Goal: Transaction & Acquisition: Purchase product/service

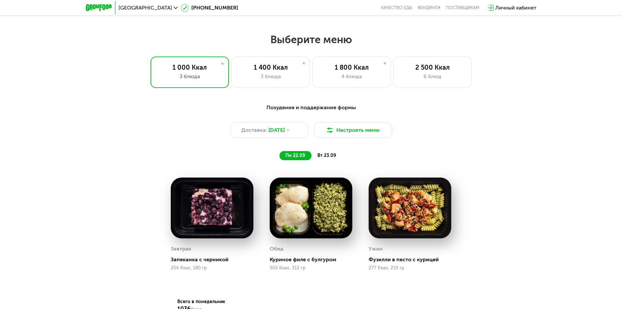
click at [309, 133] on div "Доставка: [DATE] Настроить меню" at bounding box center [311, 130] width 387 height 16
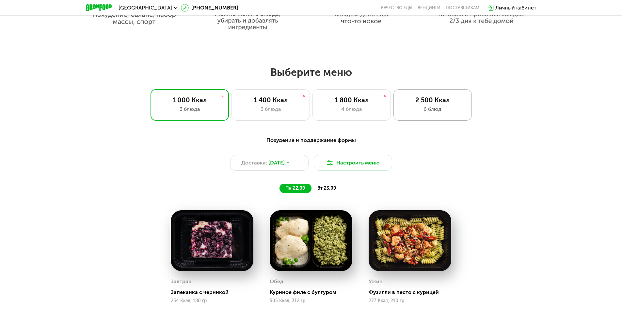
click at [426, 112] on div "6 блюд" at bounding box center [433, 109] width 65 height 8
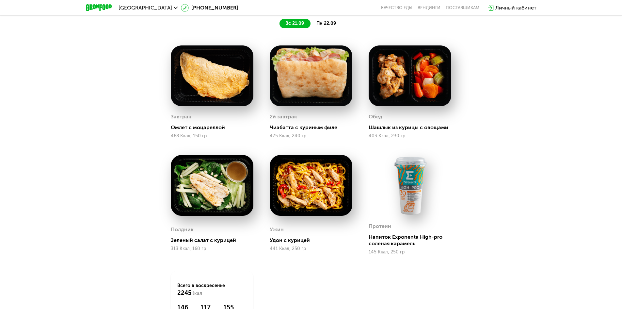
scroll to position [583, 0]
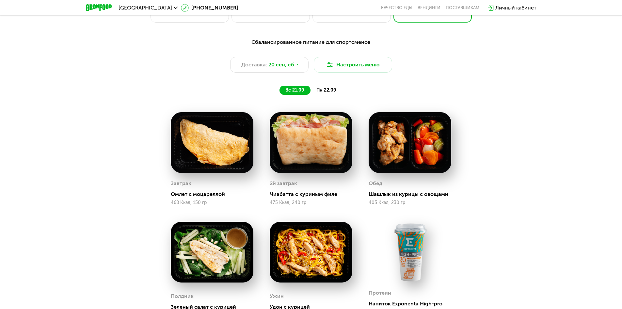
click at [322, 89] on span "пн 22.09" at bounding box center [327, 90] width 20 height 6
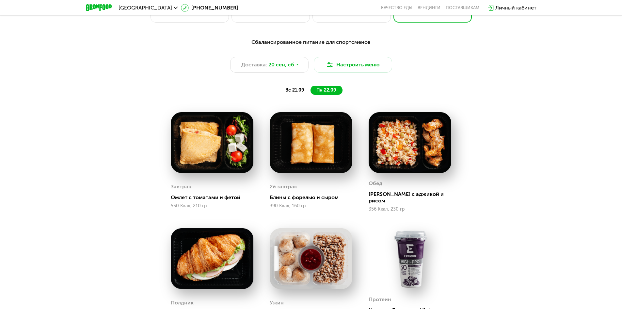
click at [299, 93] on span "вс 21.09" at bounding box center [295, 90] width 19 height 6
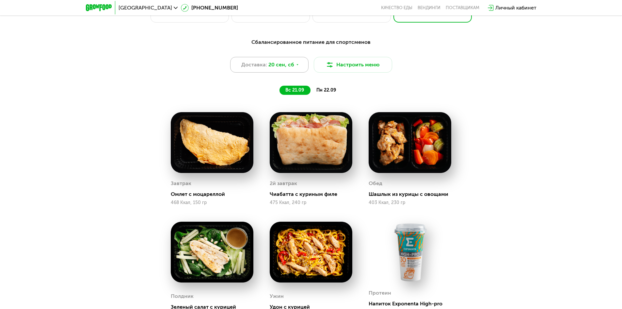
click at [289, 61] on div "Доставка: [DATE]" at bounding box center [269, 65] width 78 height 16
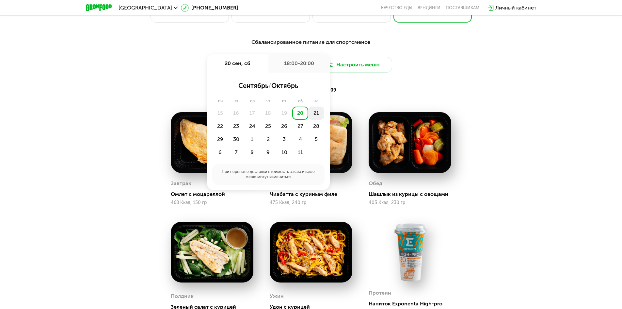
click at [314, 113] on div "21" at bounding box center [316, 113] width 16 height 13
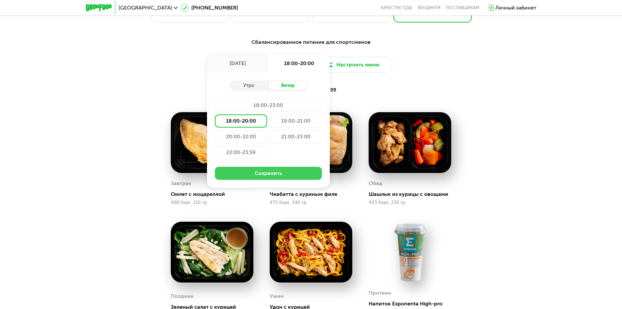
click at [297, 174] on button "Сохранить" at bounding box center [268, 173] width 107 height 13
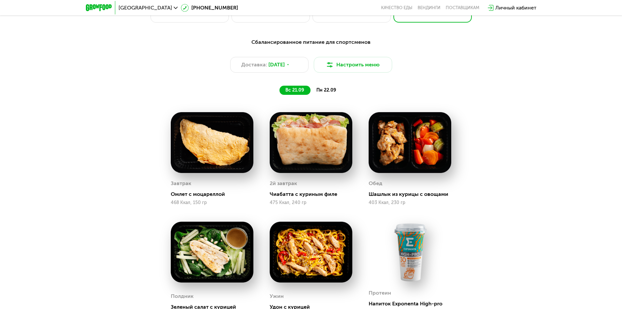
click at [327, 89] on span "пн 22.09" at bounding box center [327, 90] width 20 height 6
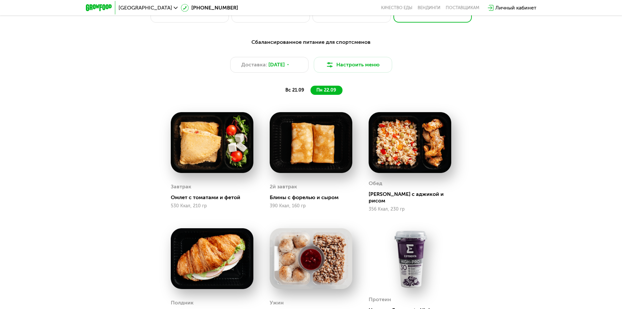
click at [298, 89] on div "вс 21.09" at bounding box center [295, 90] width 31 height 9
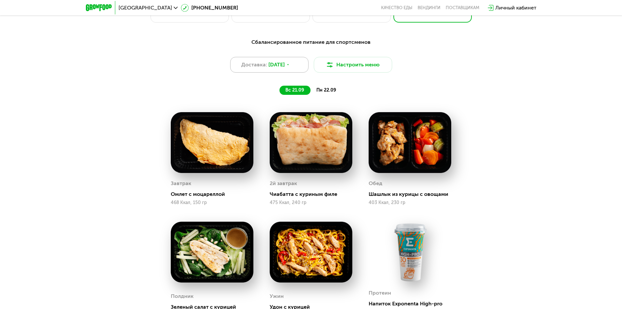
click at [290, 67] on icon at bounding box center [288, 65] width 4 height 4
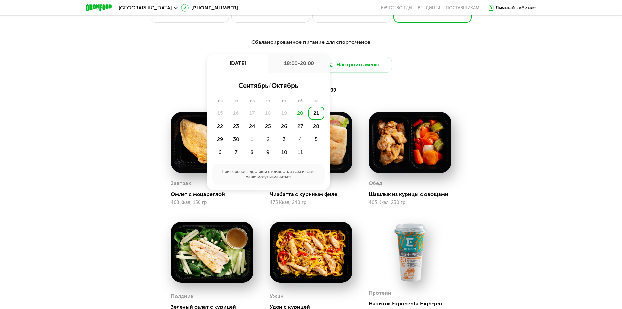
click at [318, 114] on div "21" at bounding box center [316, 113] width 16 height 13
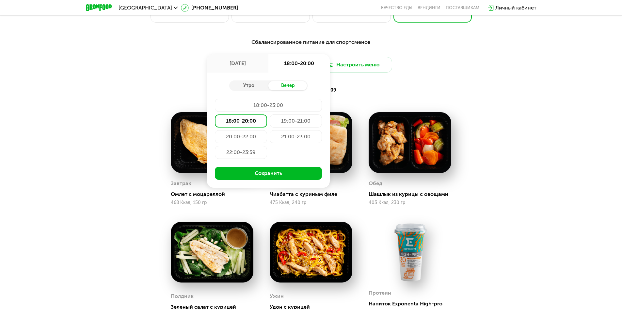
click at [292, 143] on div "21:00-23:00" at bounding box center [296, 136] width 52 height 13
click at [294, 126] on div "19:00-21:00" at bounding box center [296, 120] width 52 height 13
click at [291, 167] on div "Утро Вечер 18:00-23:00 18:00-20:00 19:00-21:00 20:00-22:00 21:00-23:00 22:00-23…" at bounding box center [268, 130] width 123 height 115
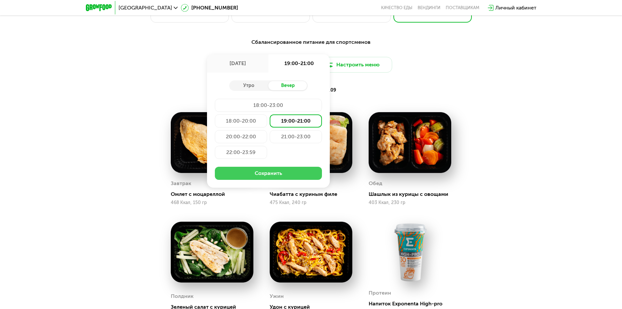
click at [290, 173] on button "Сохранить" at bounding box center [268, 173] width 107 height 13
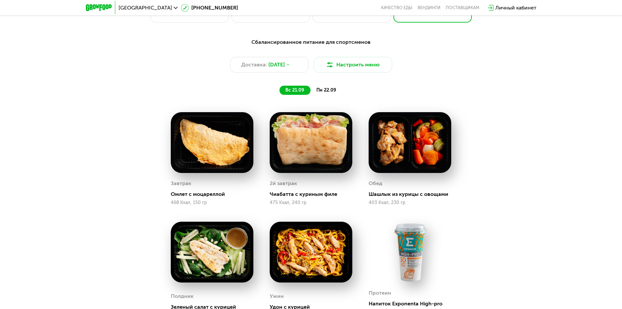
click at [325, 90] on span "пн 22.09" at bounding box center [327, 90] width 20 height 6
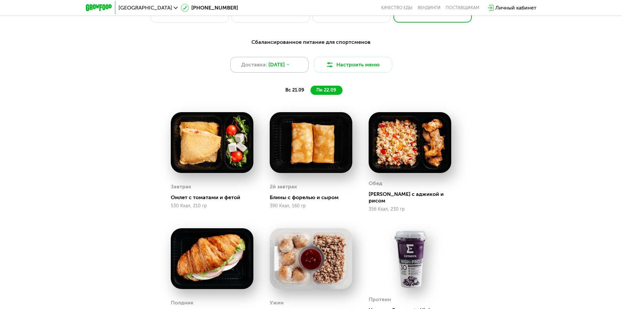
click at [288, 59] on div "Доставка: [DATE]" at bounding box center [269, 65] width 78 height 16
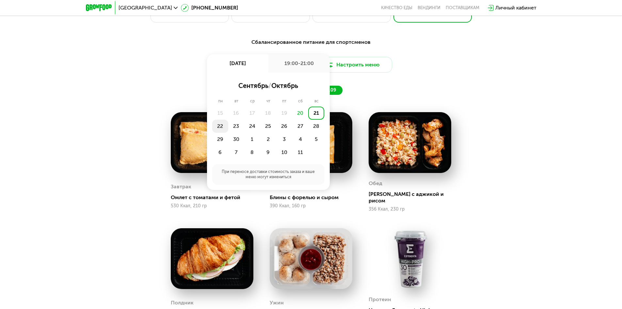
click at [220, 126] on div "22" at bounding box center [220, 126] width 16 height 13
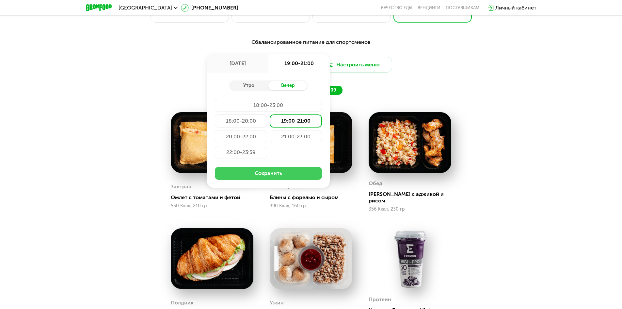
click at [301, 170] on button "Сохранить" at bounding box center [268, 173] width 107 height 13
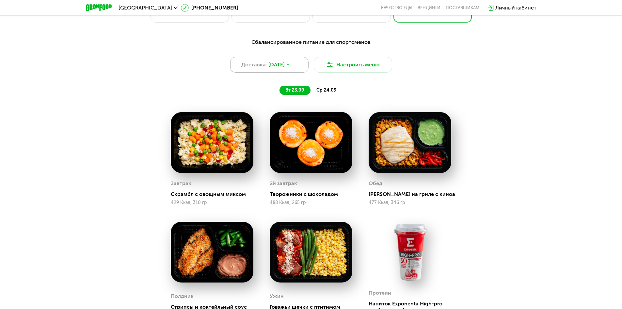
click at [296, 69] on div "Доставка: [DATE]" at bounding box center [269, 65] width 78 height 16
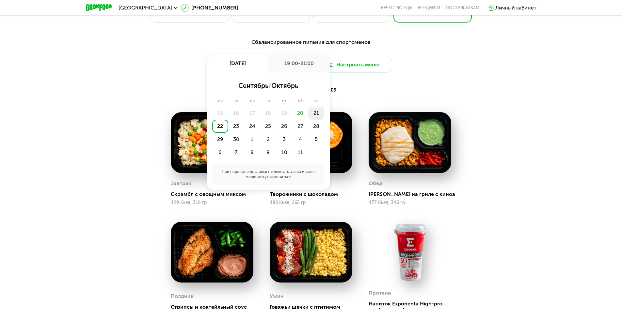
click at [317, 114] on div "21" at bounding box center [316, 113] width 16 height 13
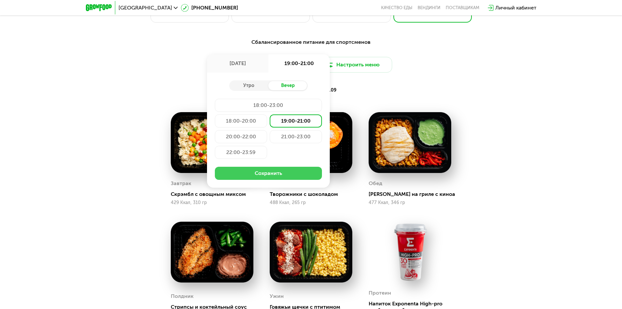
click at [303, 173] on button "Сохранить" at bounding box center [268, 173] width 107 height 13
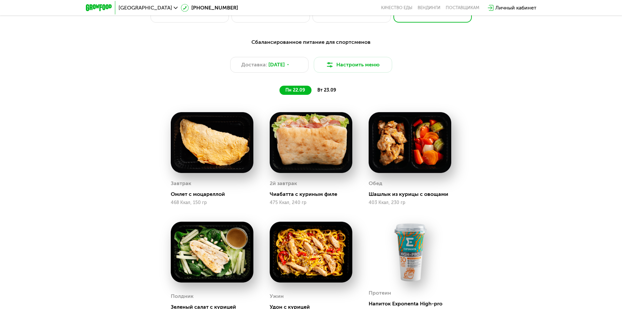
click at [326, 91] on span "вт 23.09" at bounding box center [327, 90] width 19 height 6
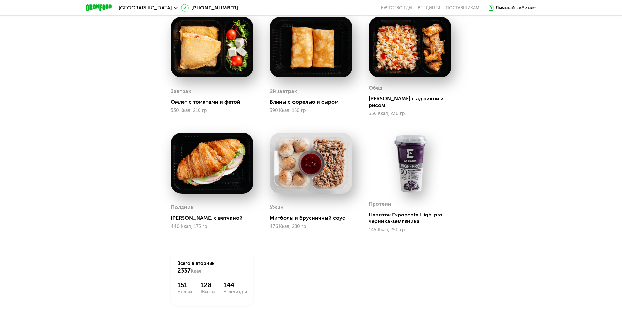
scroll to position [681, 0]
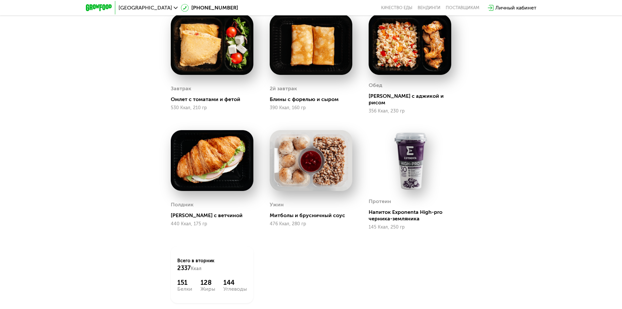
click at [208, 174] on img at bounding box center [212, 160] width 83 height 61
click at [197, 221] on div "440 Ккал, 175 гр" at bounding box center [212, 223] width 83 height 5
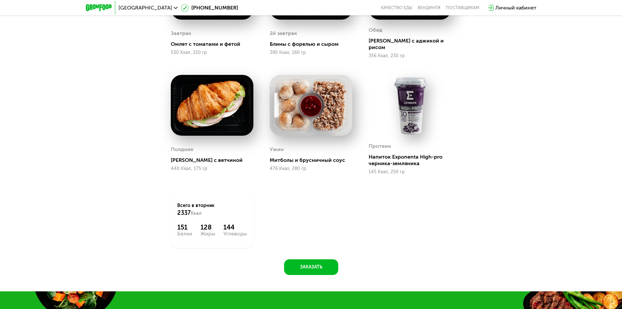
scroll to position [746, 0]
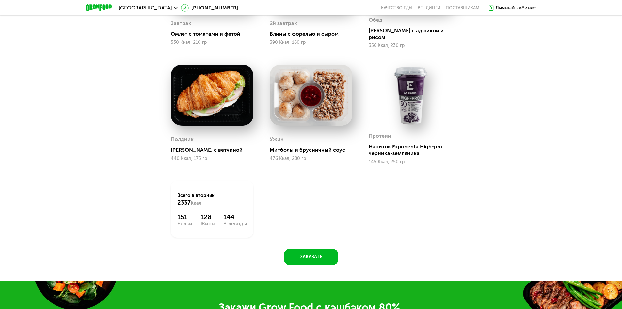
click at [194, 125] on div "Полдник Круассан с ветчиной 440 Ккал, 175 гр" at bounding box center [212, 115] width 83 height 100
click at [194, 164] on div "Полдник Круассан с ветчиной 440 Ккал, 175 гр" at bounding box center [212, 115] width 99 height 116
click at [204, 151] on div "Полдник Круассан с ветчиной 440 Ккал, 175 гр" at bounding box center [212, 147] width 83 height 33
click at [211, 99] on img at bounding box center [212, 95] width 83 height 61
click at [232, 90] on img at bounding box center [212, 95] width 83 height 61
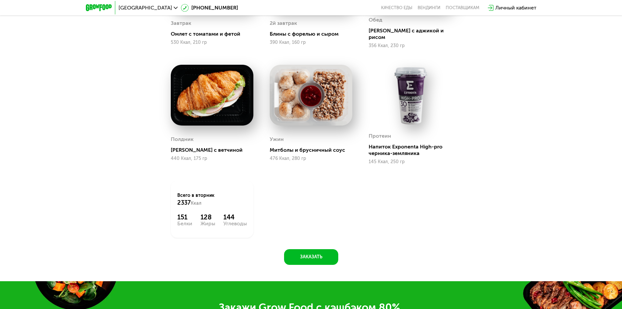
click at [254, 79] on div "Полдник Круассан с ветчиной 440 Ккал, 175 гр" at bounding box center [212, 115] width 99 height 116
click at [299, 97] on img at bounding box center [311, 95] width 83 height 61
click at [254, 97] on div "Полдник Круассан с ветчиной 440 Ккал, 175 гр" at bounding box center [212, 115] width 99 height 116
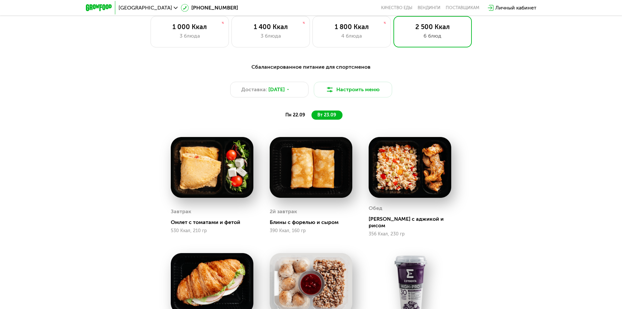
scroll to position [550, 0]
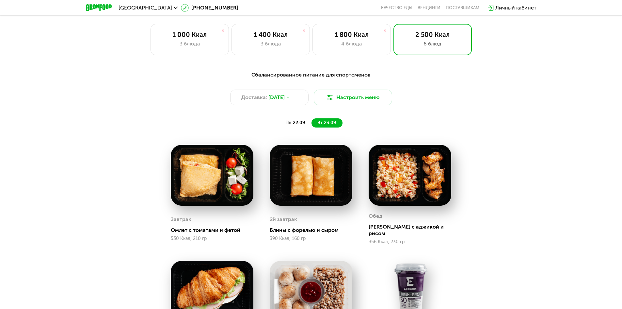
click at [306, 123] on div "пн 22.09" at bounding box center [296, 122] width 32 height 9
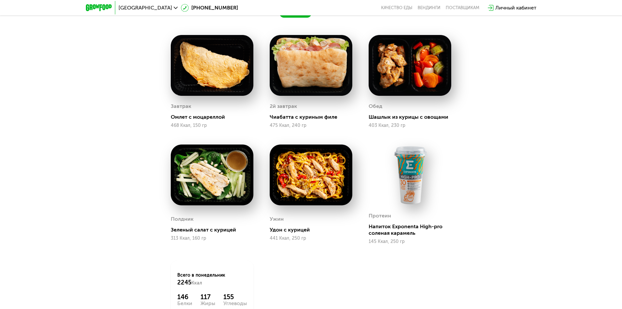
scroll to position [681, 0]
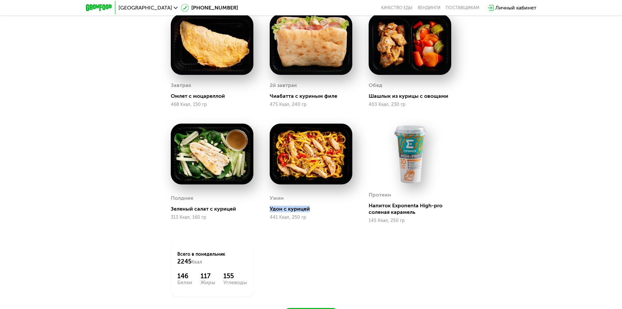
drag, startPoint x: 309, startPoint y: 211, endPoint x: 270, endPoint y: 207, distance: 38.8
click at [270, 207] on div "Ужин Удон с курицей 441 Ккал, 250 гр" at bounding box center [311, 206] width 83 height 33
drag, startPoint x: 232, startPoint y: 209, endPoint x: 206, endPoint y: 209, distance: 26.5
click at [202, 210] on div "Зеленый салат с курицей" at bounding box center [215, 209] width 88 height 7
drag, startPoint x: 441, startPoint y: 98, endPoint x: 395, endPoint y: 103, distance: 46.7
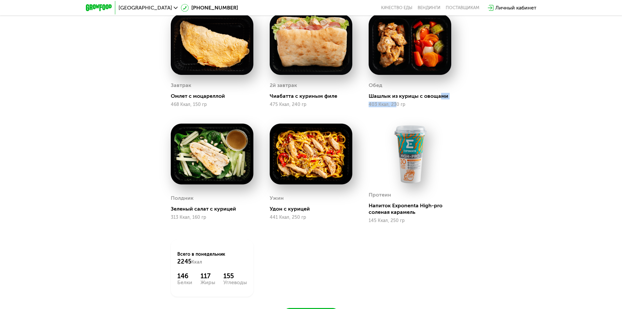
click at [396, 103] on div "Обед Шашлык из курицы с овощами 403 Ккал, 230 гр" at bounding box center [410, 93] width 83 height 27
drag, startPoint x: 331, startPoint y: 97, endPoint x: 305, endPoint y: 98, distance: 26.1
click at [305, 98] on div "Чиабатта с куриным филе" at bounding box center [314, 96] width 88 height 7
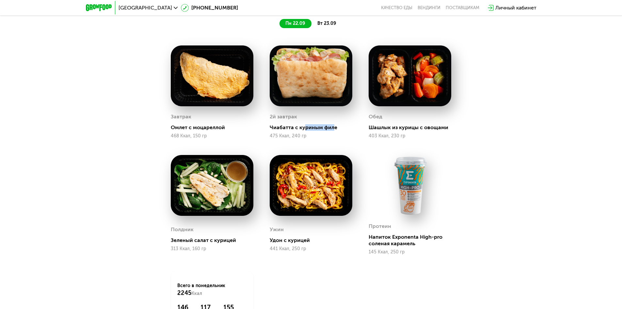
scroll to position [648, 0]
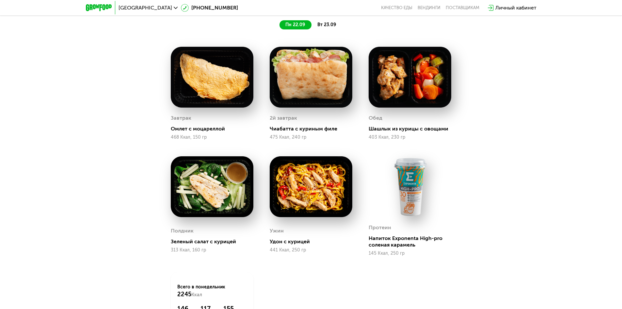
click at [328, 26] on span "вт 23.09" at bounding box center [327, 25] width 19 height 6
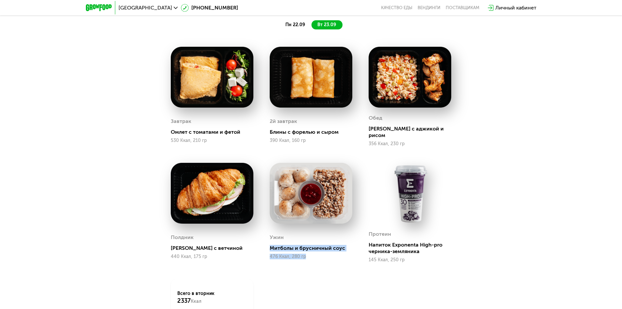
drag, startPoint x: 266, startPoint y: 240, endPoint x: 325, endPoint y: 250, distance: 60.0
click at [325, 250] on div "Ужин Митболы и брусничный соус 476 Ккал, 280 гр" at bounding box center [311, 213] width 99 height 116
click at [325, 254] on div "476 Ккал, 280 гр" at bounding box center [311, 256] width 83 height 5
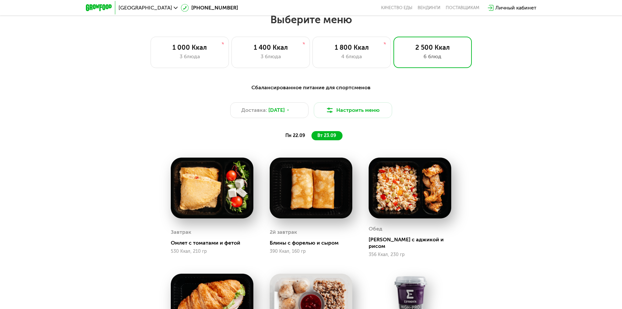
scroll to position [518, 0]
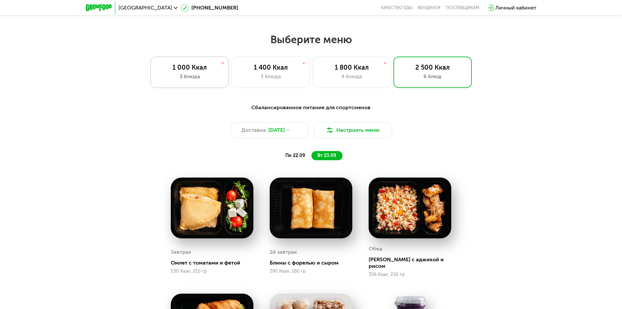
click at [223, 86] on div "1 000 Ккал 3 блюда" at bounding box center [190, 72] width 78 height 31
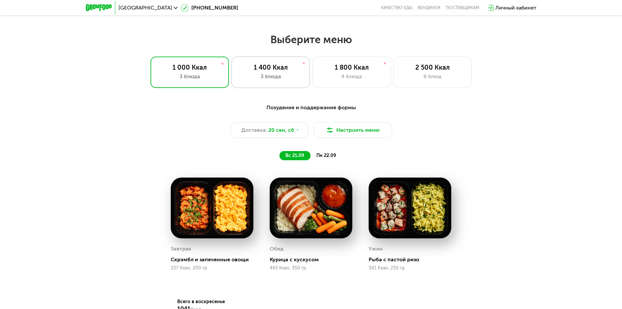
click at [291, 80] on div "3 блюда" at bounding box center [271, 77] width 65 height 8
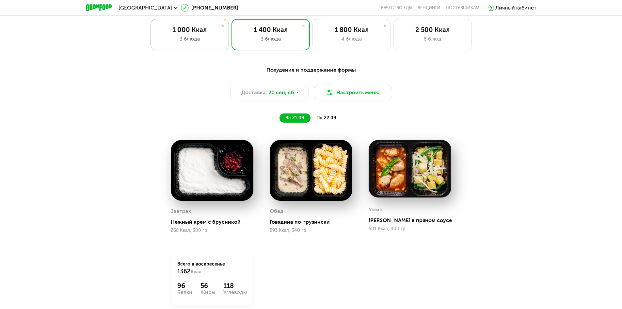
scroll to position [550, 0]
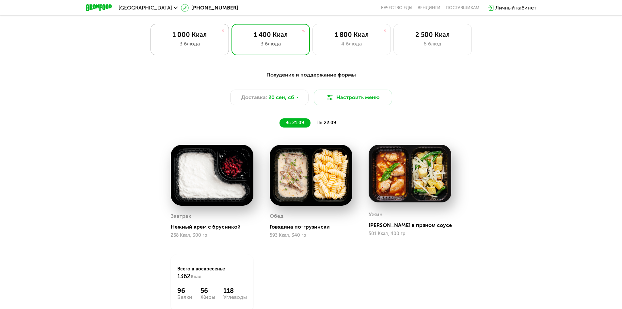
click at [216, 52] on div "1 000 Ккал 3 блюда" at bounding box center [190, 39] width 78 height 31
